Goal: Transaction & Acquisition: Book appointment/travel/reservation

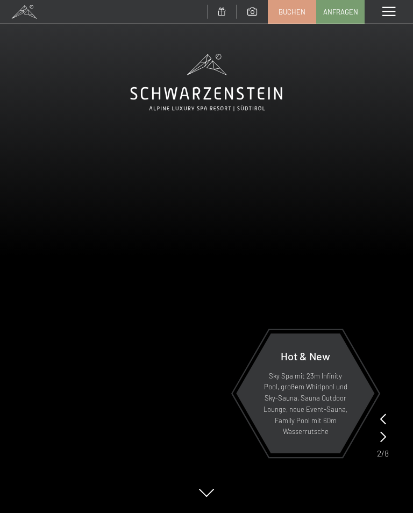
click at [388, 11] on span at bounding box center [388, 12] width 13 height 10
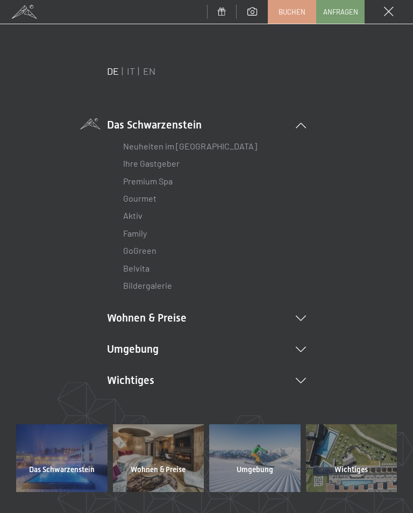
click at [305, 310] on li "Wohnen & Preise Inklusivleistungen Zimmer & Preise Liste Angebote Liste Familie…" at bounding box center [206, 317] width 199 height 15
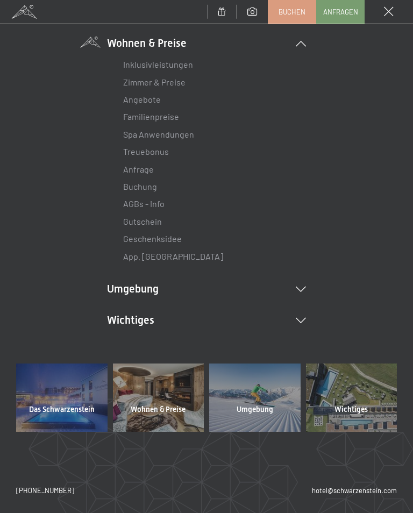
scroll to position [274, 0]
click at [168, 251] on link "App. [GEOGRAPHIC_DATA]" at bounding box center [173, 256] width 100 height 10
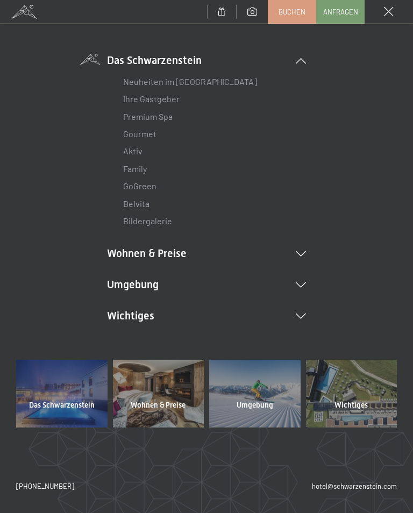
scroll to position [62, 0]
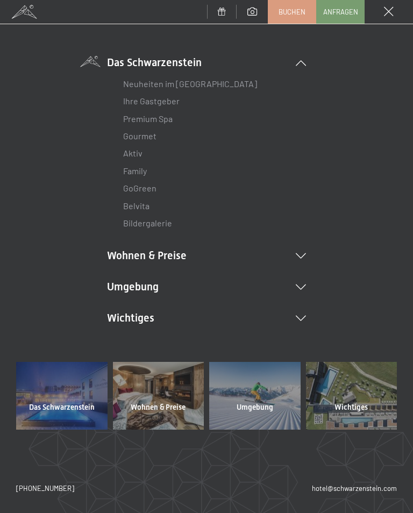
click at [301, 253] on icon at bounding box center [301, 255] width 10 height 5
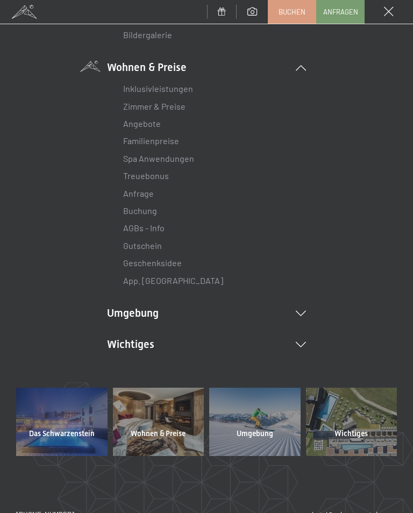
scroll to position [251, 0]
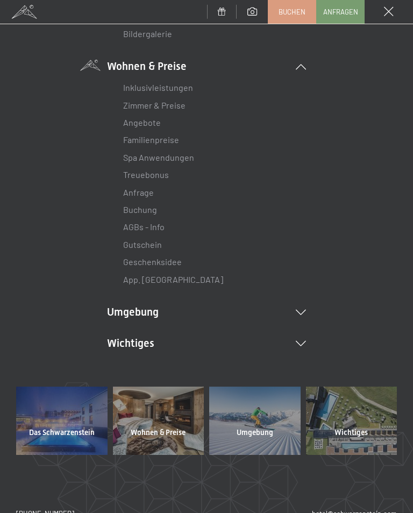
click at [172, 136] on link "Familienpreise" at bounding box center [151, 139] width 56 height 10
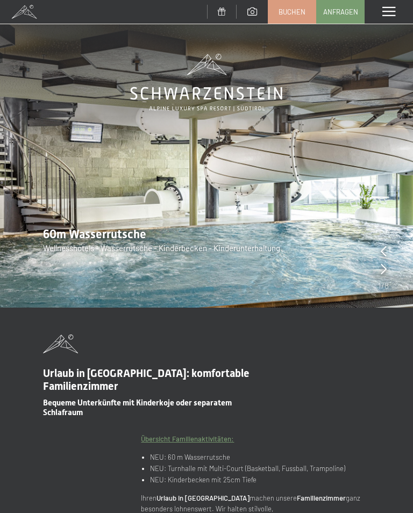
click at [392, 12] on span at bounding box center [388, 12] width 13 height 10
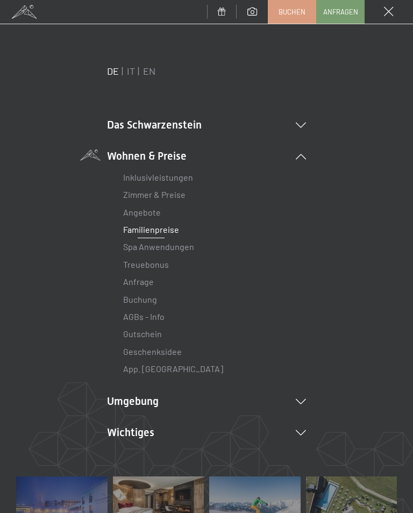
click at [126, 209] on link "Angebote" at bounding box center [142, 212] width 38 height 10
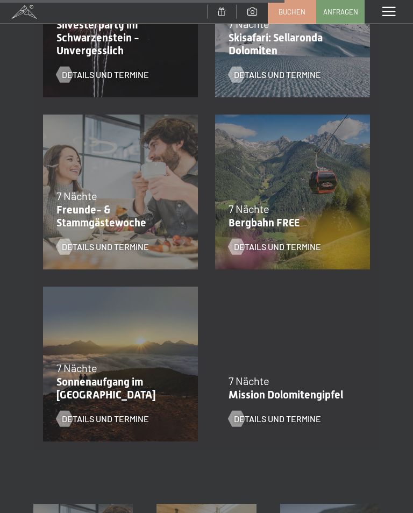
scroll to position [1176, 0]
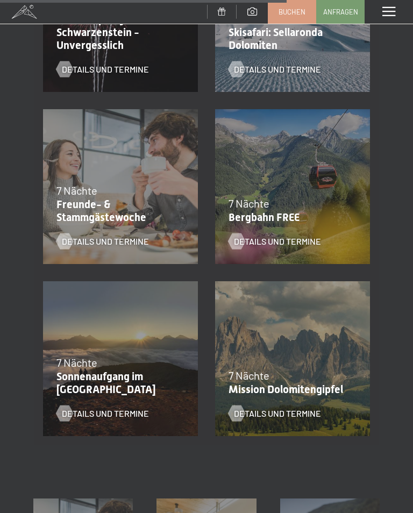
click at [305, 231] on div "Details und Termine" at bounding box center [285, 233] width 114 height 28
click at [303, 235] on span "Details und Termine" at bounding box center [277, 241] width 87 height 12
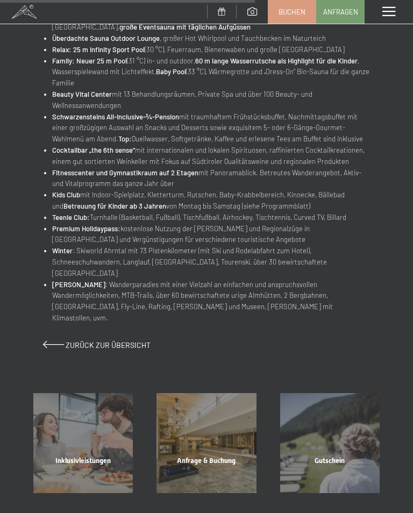
scroll to position [717, 0]
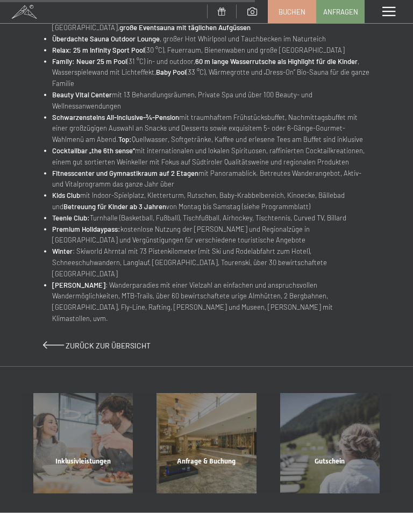
click at [83, 341] on span "Zurück zur Übersicht" at bounding box center [108, 345] width 85 height 9
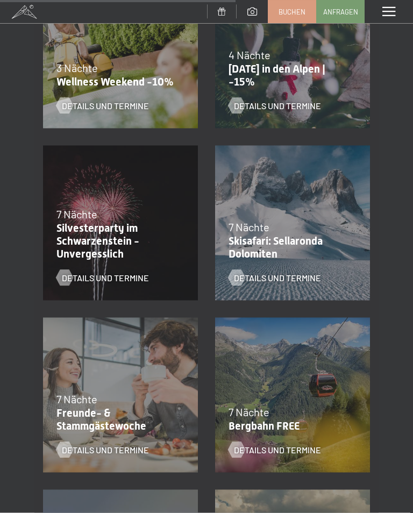
scroll to position [968, 0]
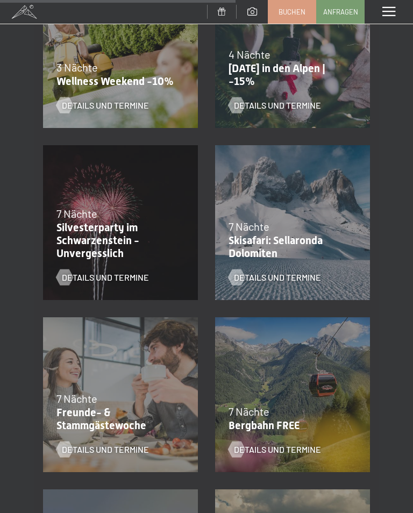
click at [308, 275] on span "Details und Termine" at bounding box center [277, 277] width 87 height 12
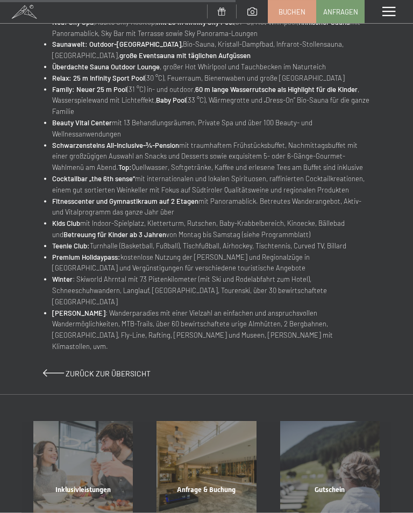
scroll to position [536, 0]
click at [72, 368] on span "Zurück zur Übersicht" at bounding box center [108, 372] width 85 height 9
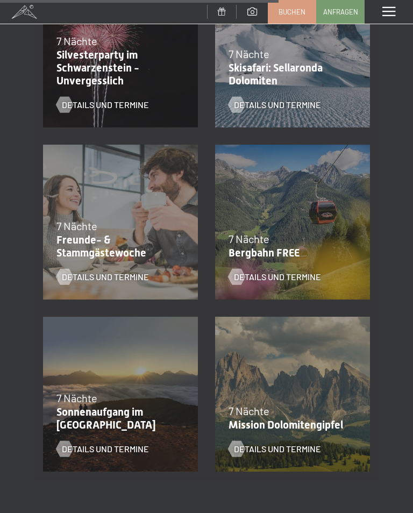
scroll to position [1145, 0]
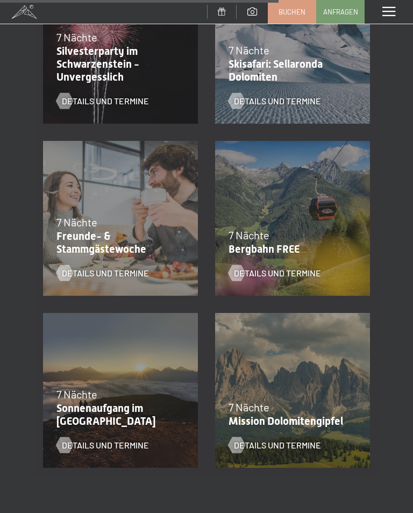
click at [294, 444] on span "Details und Termine" at bounding box center [277, 445] width 87 height 12
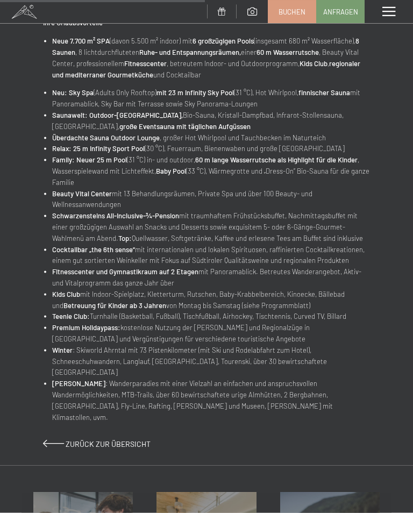
scroll to position [467, 0]
click at [71, 438] on span "Zurück zur Übersicht" at bounding box center [108, 442] width 85 height 9
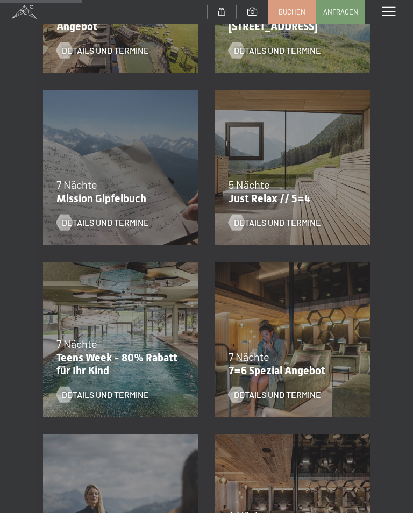
scroll to position [336, 0]
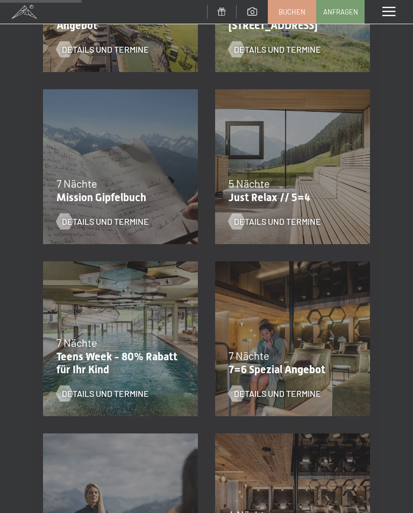
click at [73, 215] on span "Details und Termine" at bounding box center [105, 221] width 87 height 12
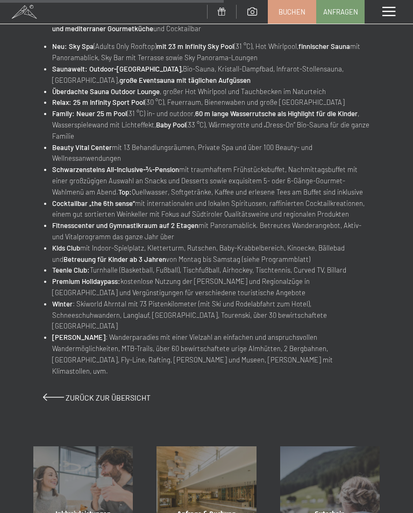
scroll to position [529, 0]
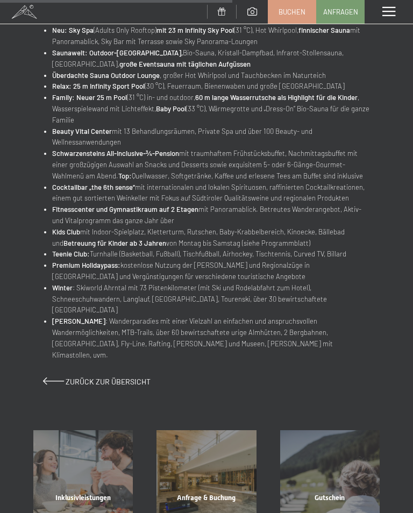
click at [63, 377] on span at bounding box center [53, 381] width 21 height 8
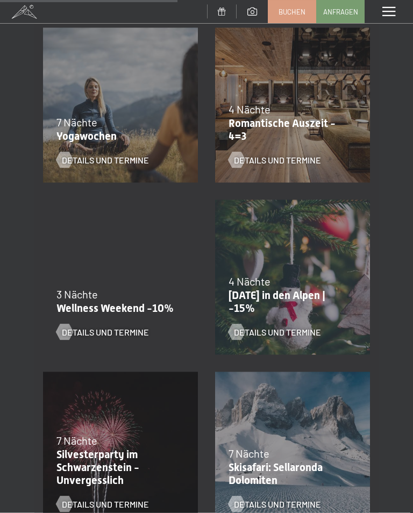
scroll to position [750, 0]
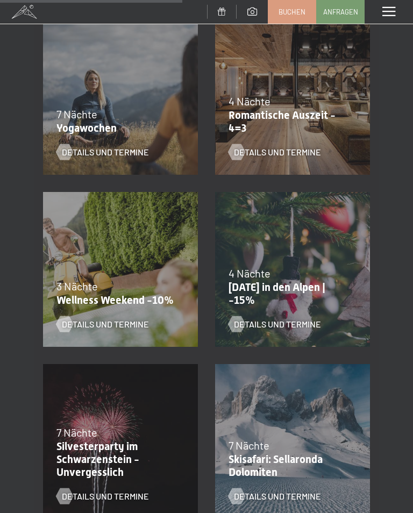
click at [69, 147] on div at bounding box center [64, 152] width 9 height 16
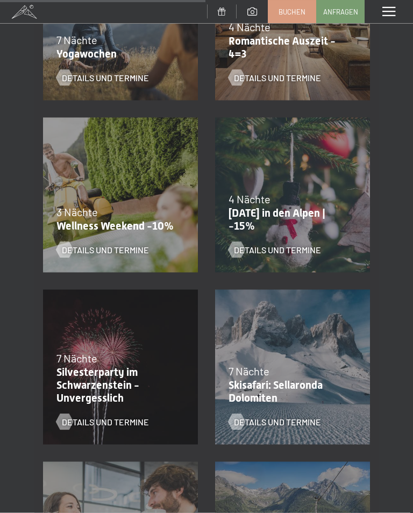
scroll to position [853, 0]
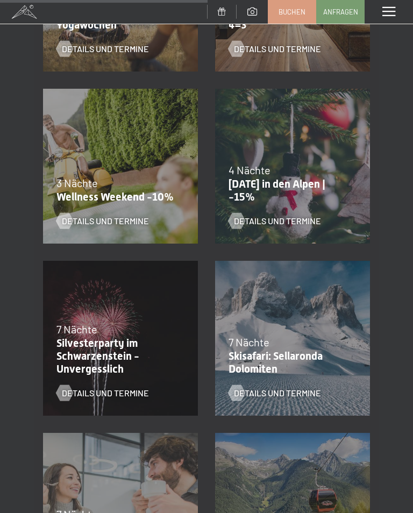
click at [303, 219] on span "Details und Termine" at bounding box center [277, 221] width 87 height 12
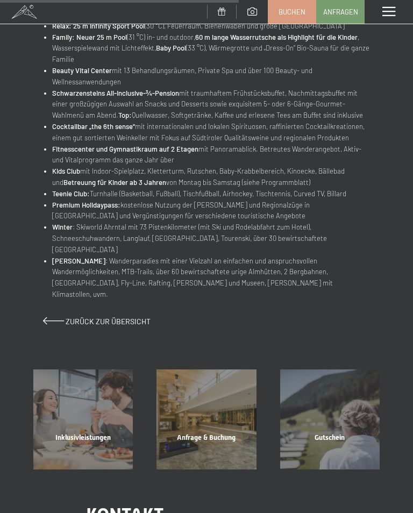
scroll to position [584, 0]
